Goal: Information Seeking & Learning: Learn about a topic

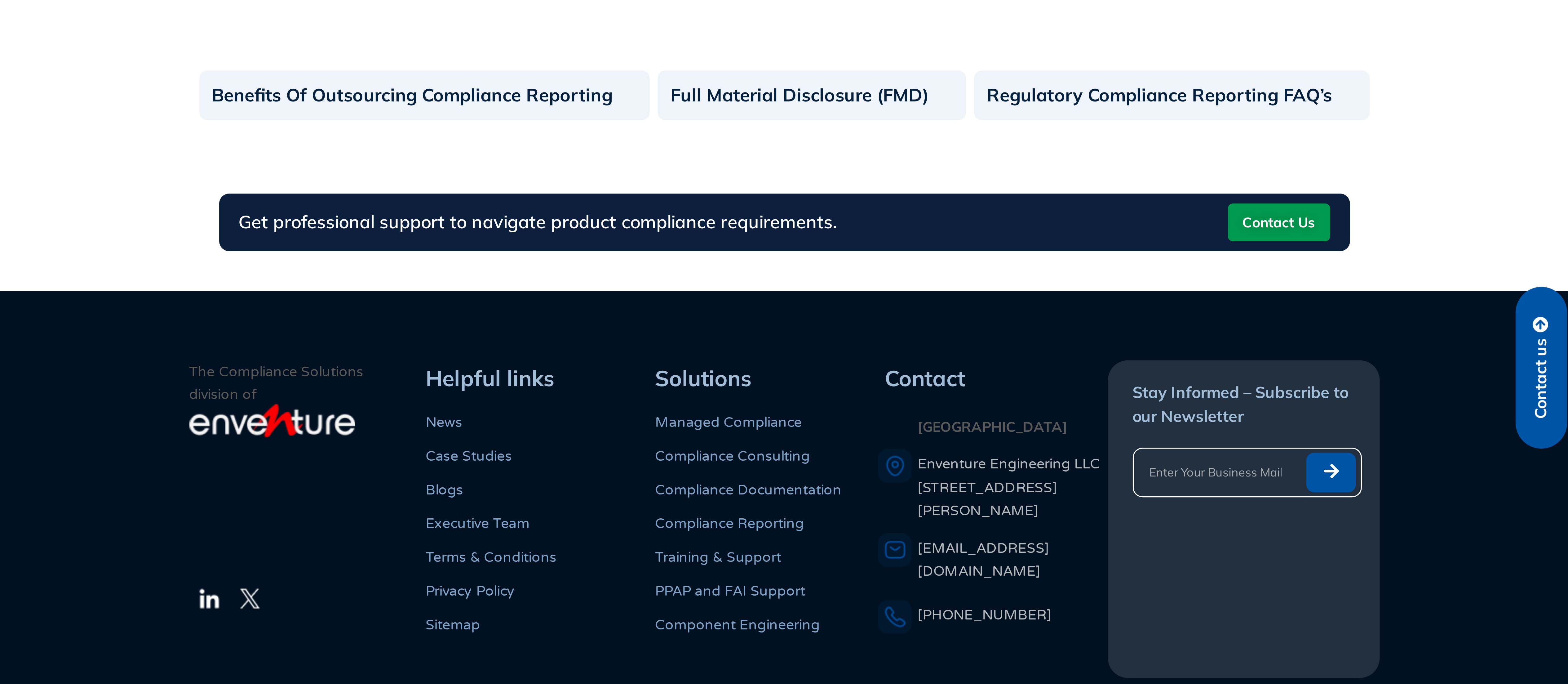
scroll to position [27, 0]
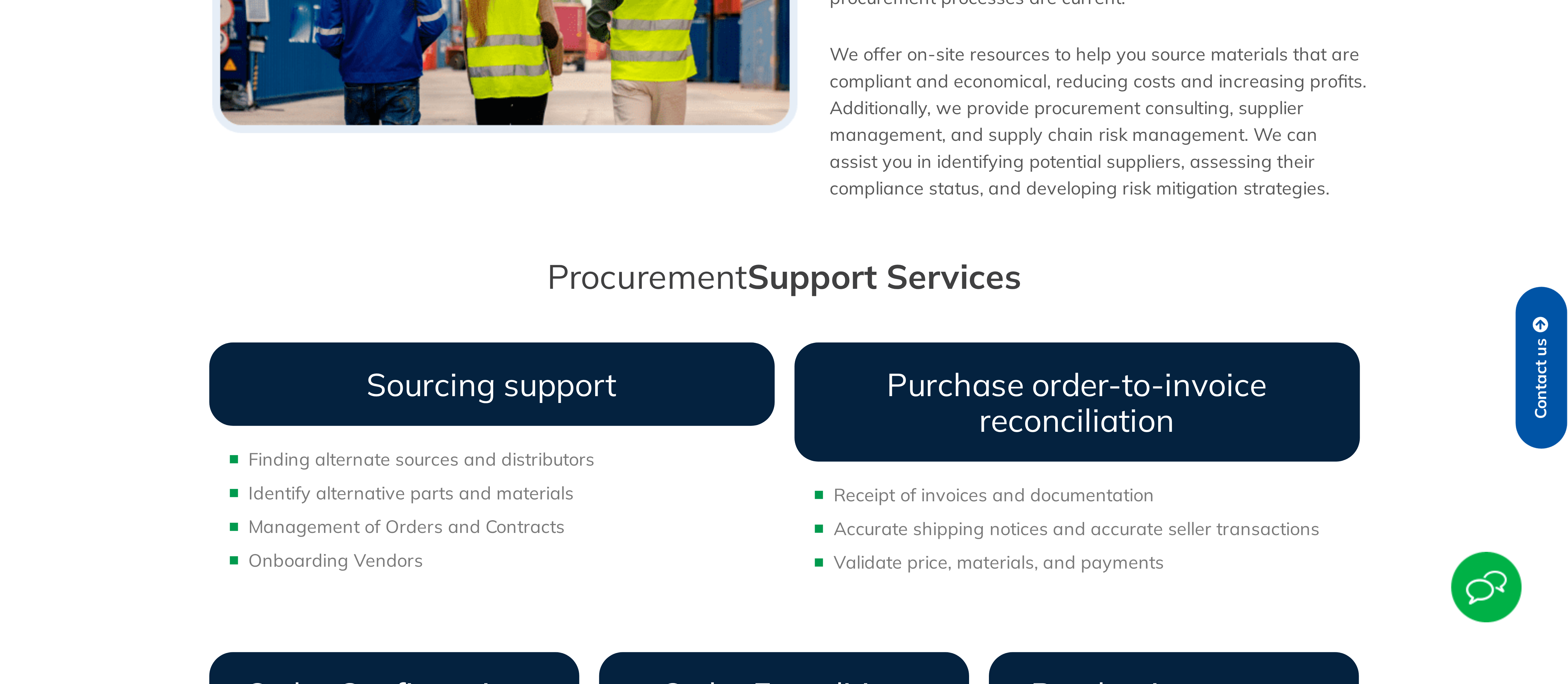
scroll to position [236, 0]
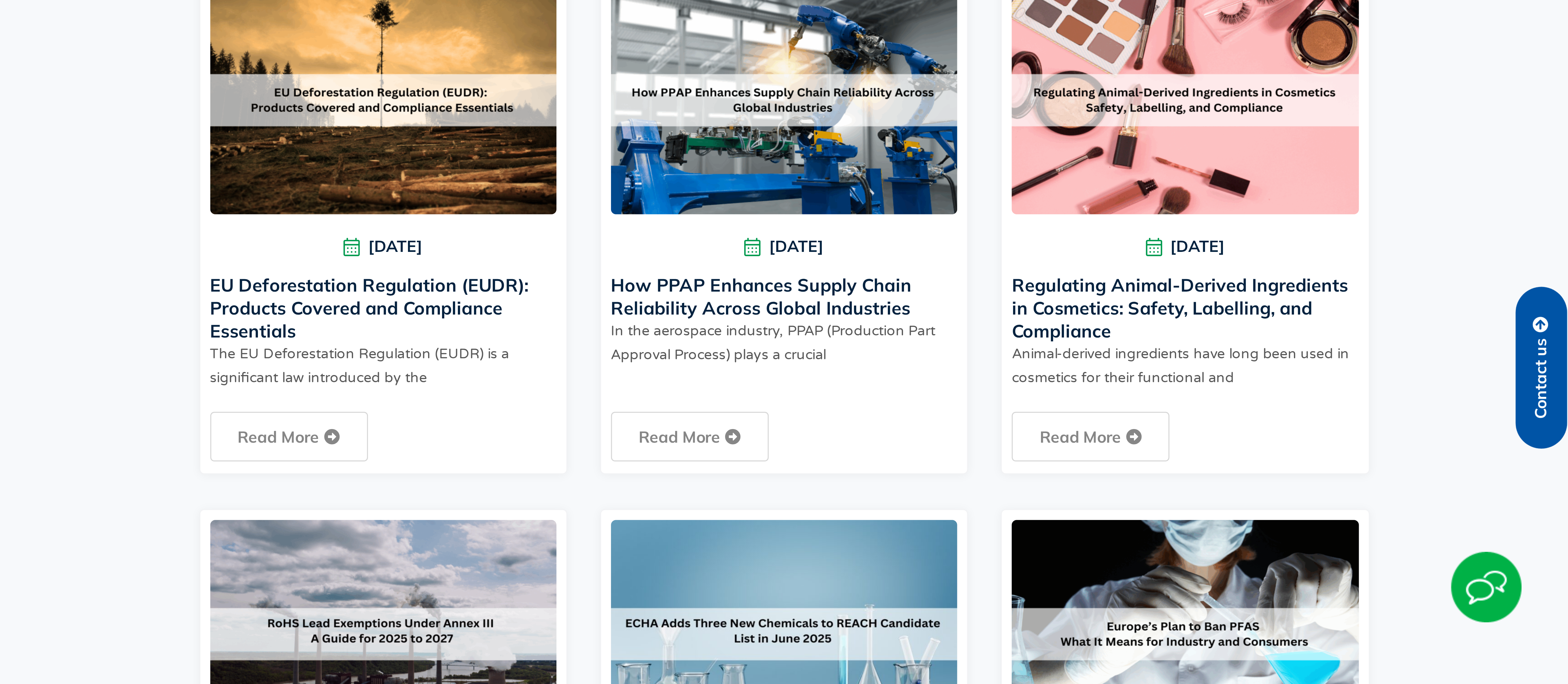
scroll to position [119, 0]
